Goal: Task Accomplishment & Management: Complete application form

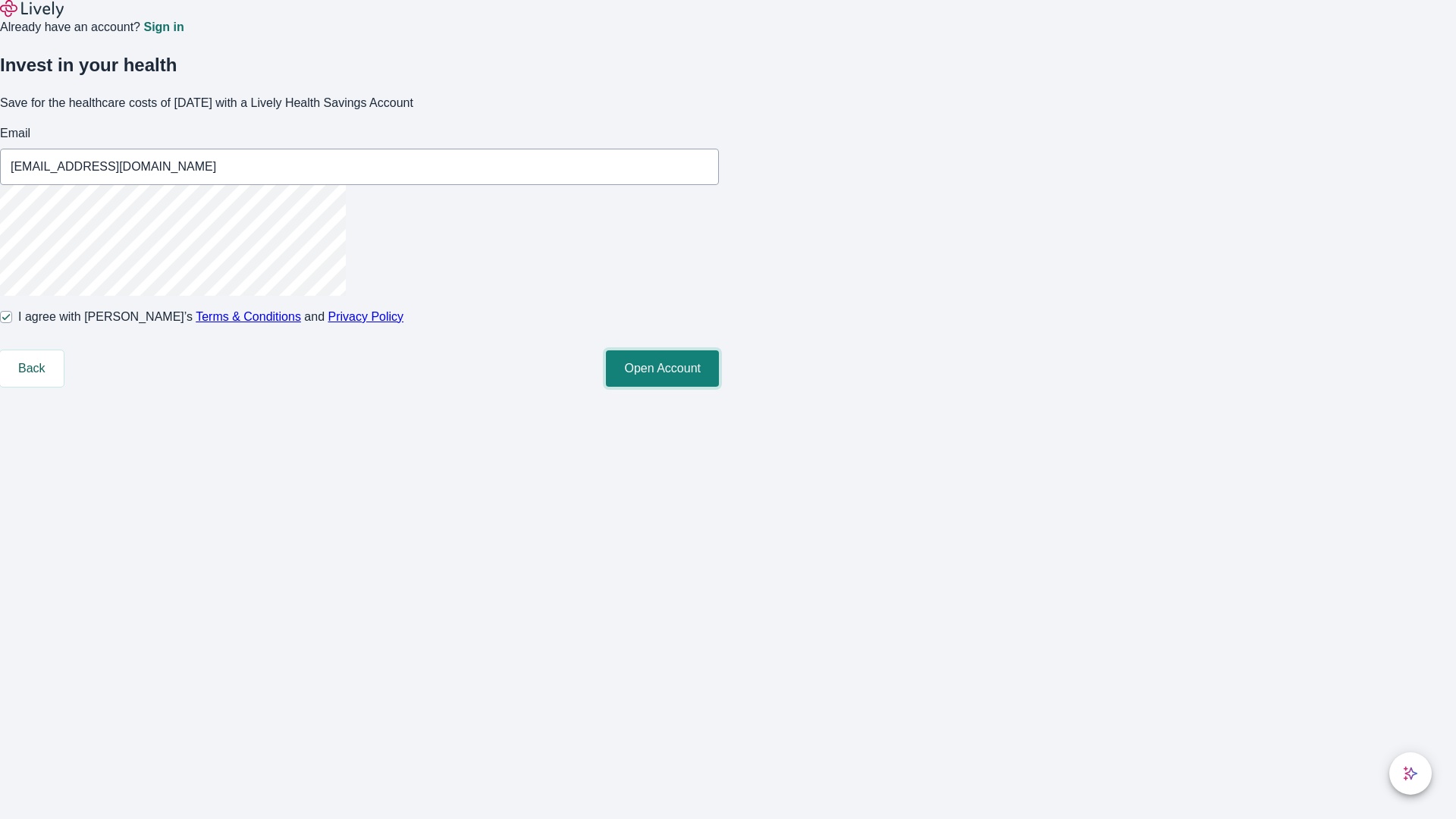
click at [719, 387] on button "Open Account" at bounding box center [662, 368] width 113 height 37
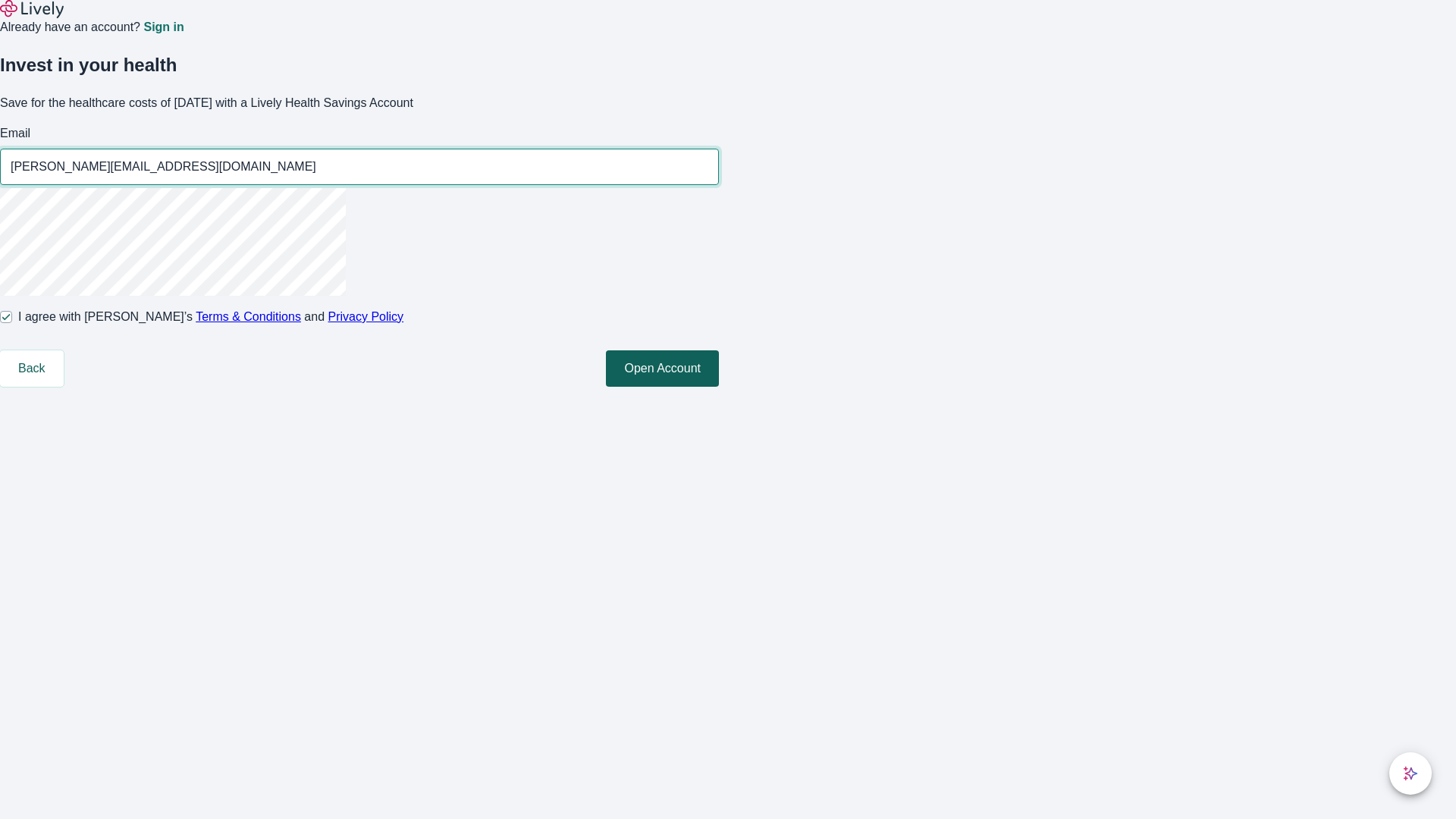
type input "[PERSON_NAME][EMAIL_ADDRESS][DOMAIN_NAME]"
click at [12, 323] on input "I agree with Lively’s Terms & Conditions and Privacy Policy" at bounding box center [6, 317] width 12 height 13
checkbox input "false"
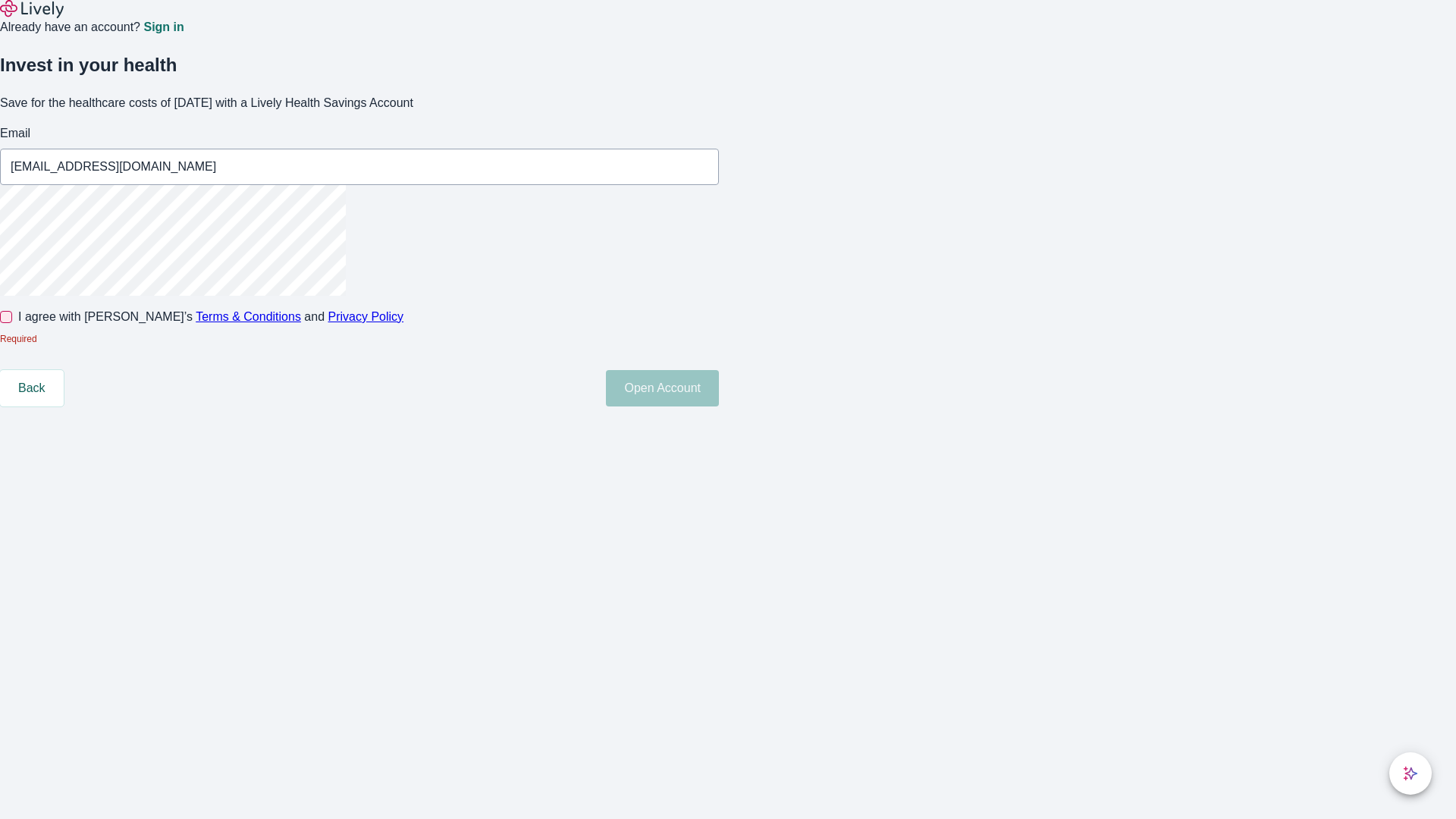
type input "[EMAIL_ADDRESS][DOMAIN_NAME]"
click at [12, 323] on input "I agree with Lively’s Terms & Conditions and Privacy Policy" at bounding box center [6, 317] width 12 height 13
checkbox input "true"
click at [719, 406] on button "Open Account" at bounding box center [662, 389] width 113 height 37
